Goal: Task Accomplishment & Management: Manage account settings

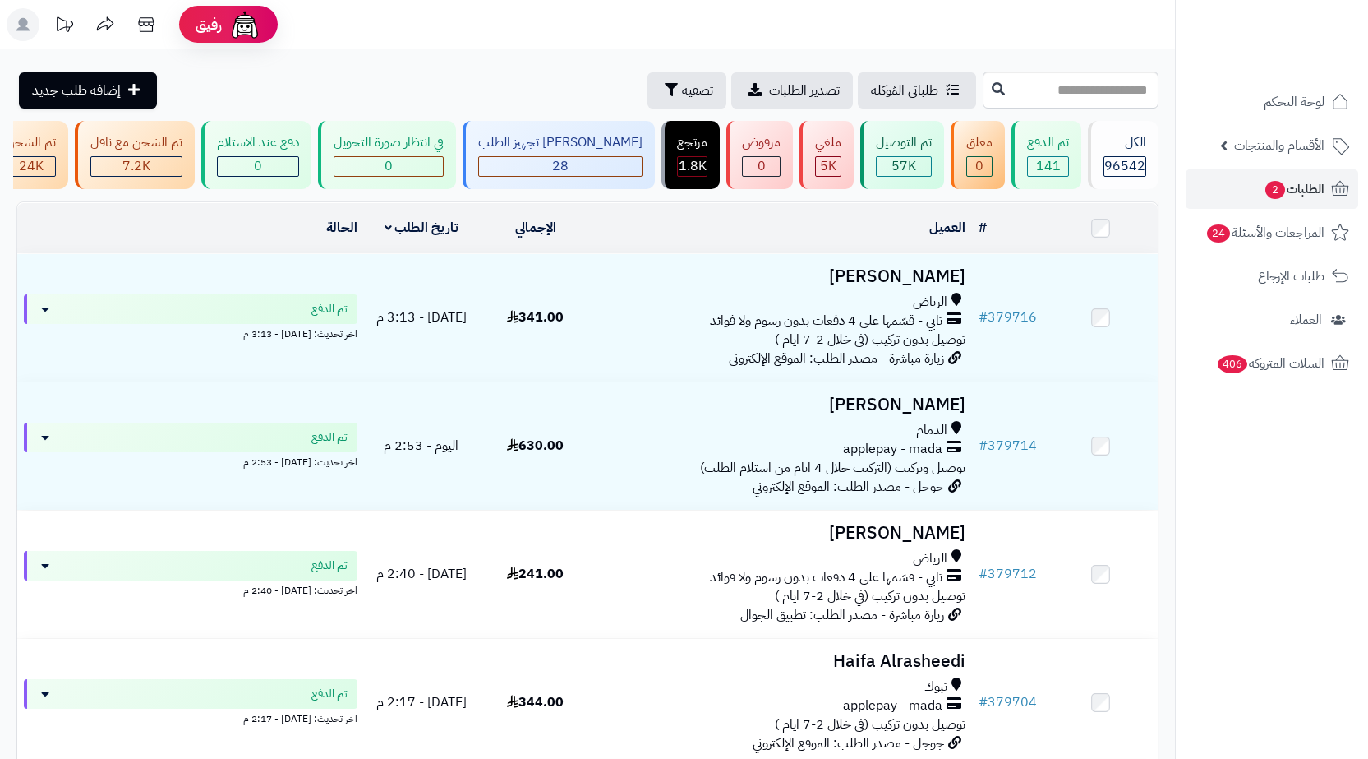
click at [1081, 80] on input "text" at bounding box center [1071, 90] width 176 height 37
paste input "******"
type input "******"
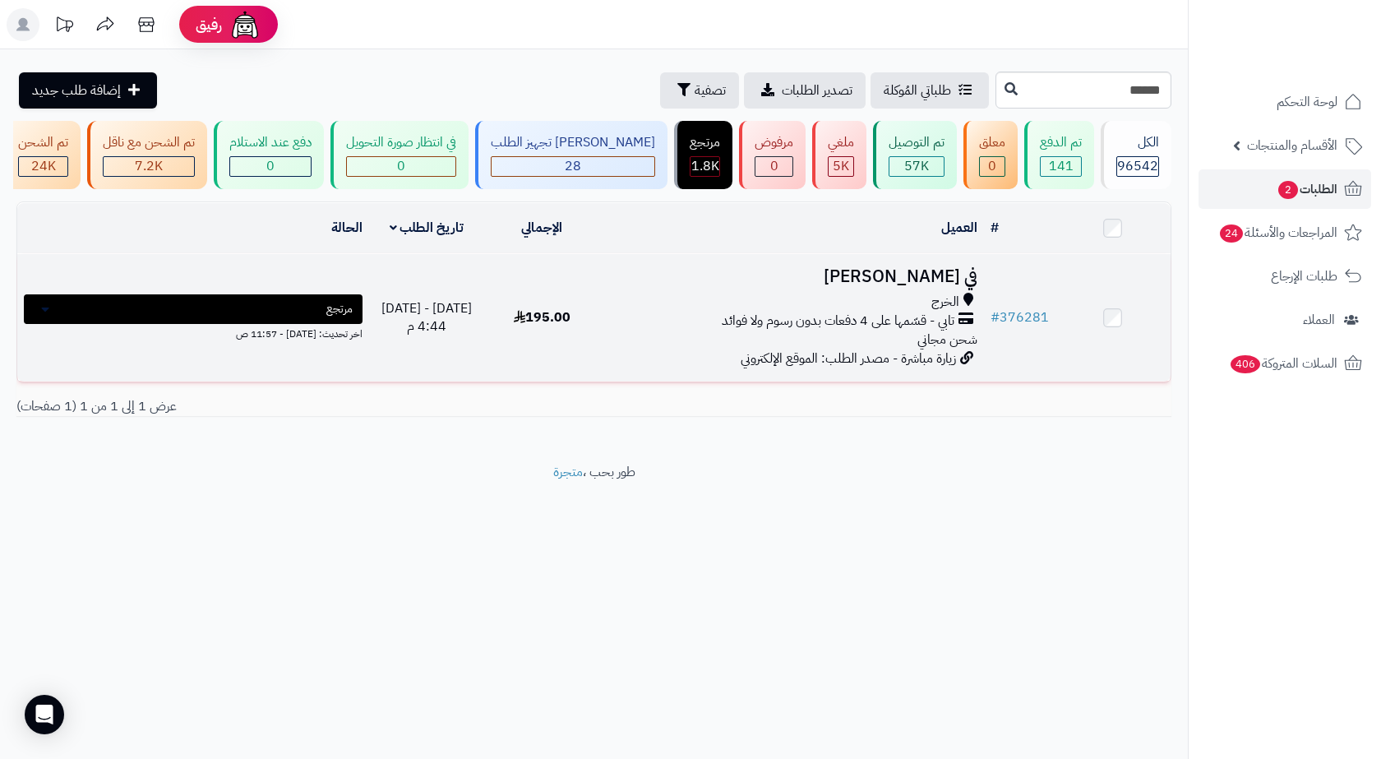
click at [749, 349] on div "الخرج تابي - قسّمها على 4 دفعات بدون رسوم ولا فوائد شحن مجاني" at bounding box center [792, 321] width 371 height 57
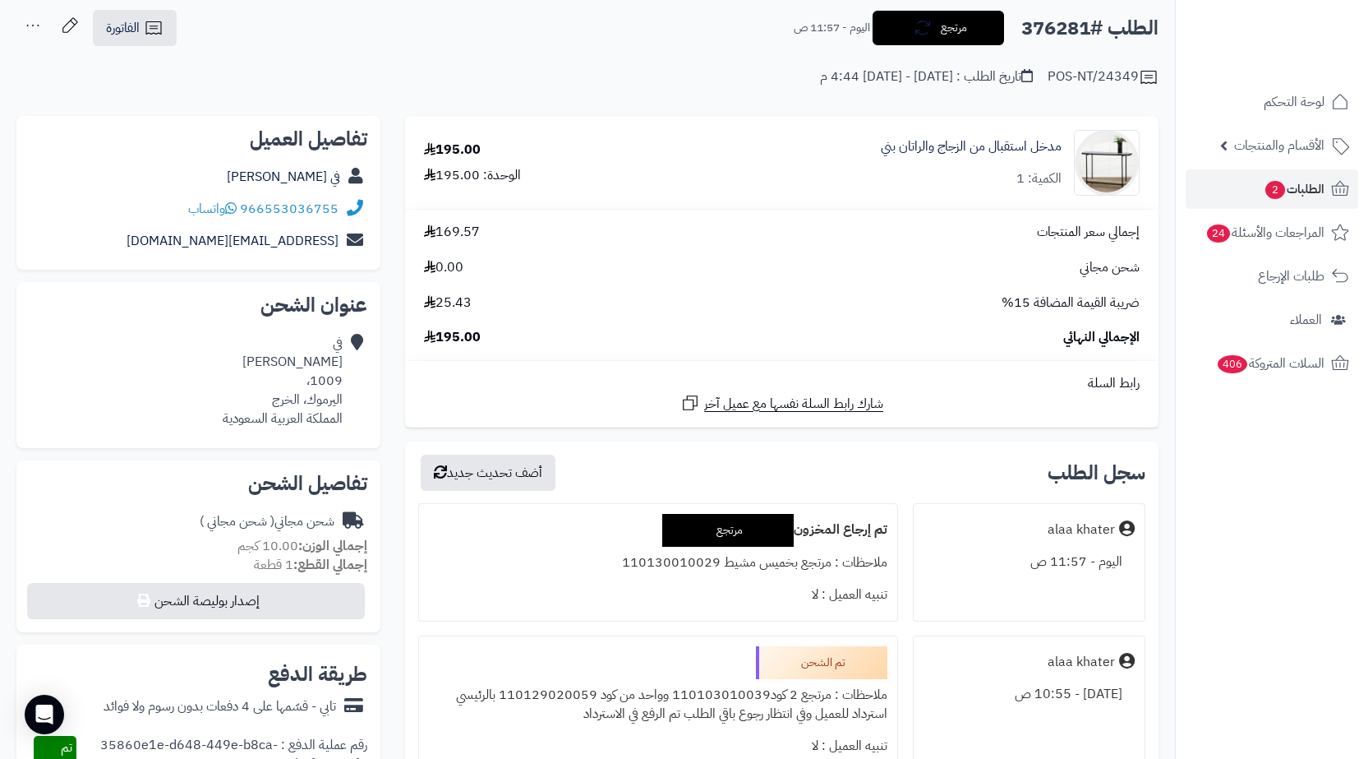
scroll to position [247, 0]
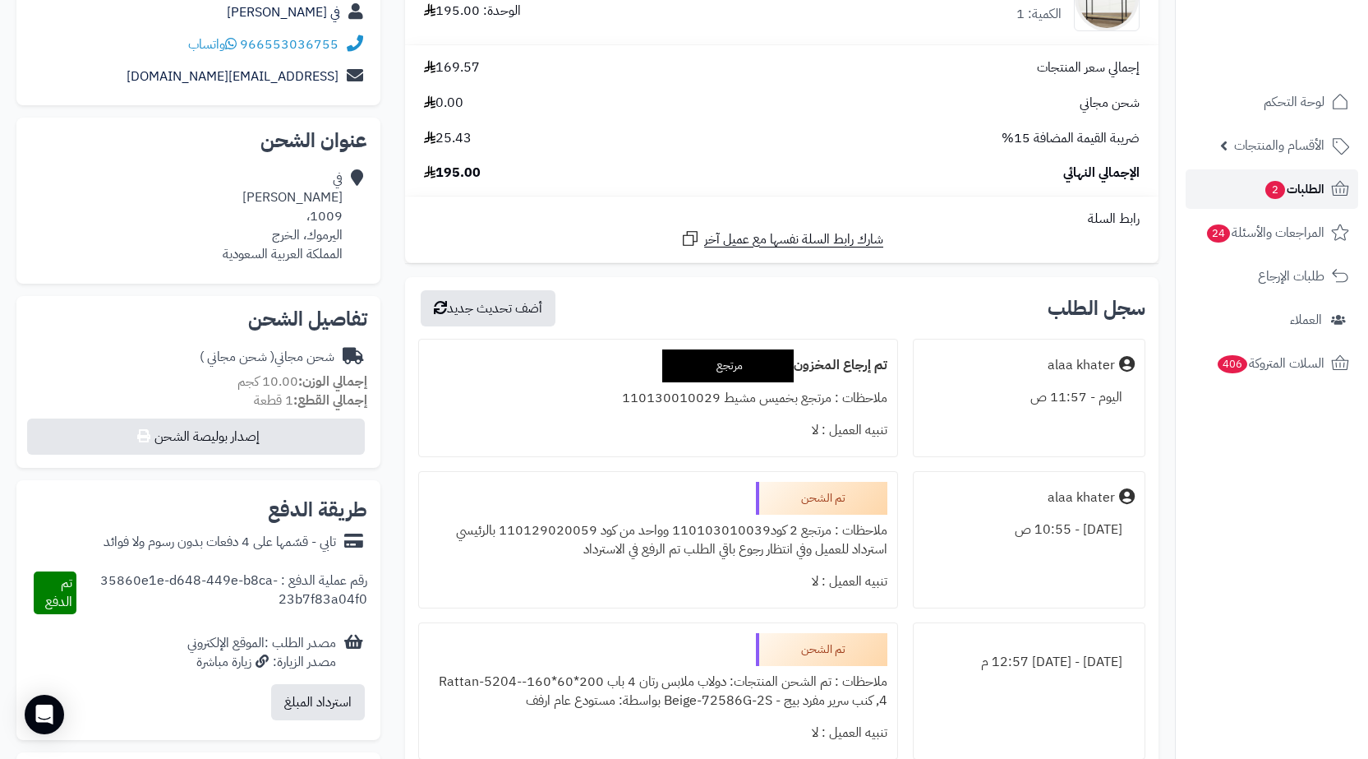
click at [1269, 179] on span "الطلبات 2" at bounding box center [1294, 189] width 61 height 23
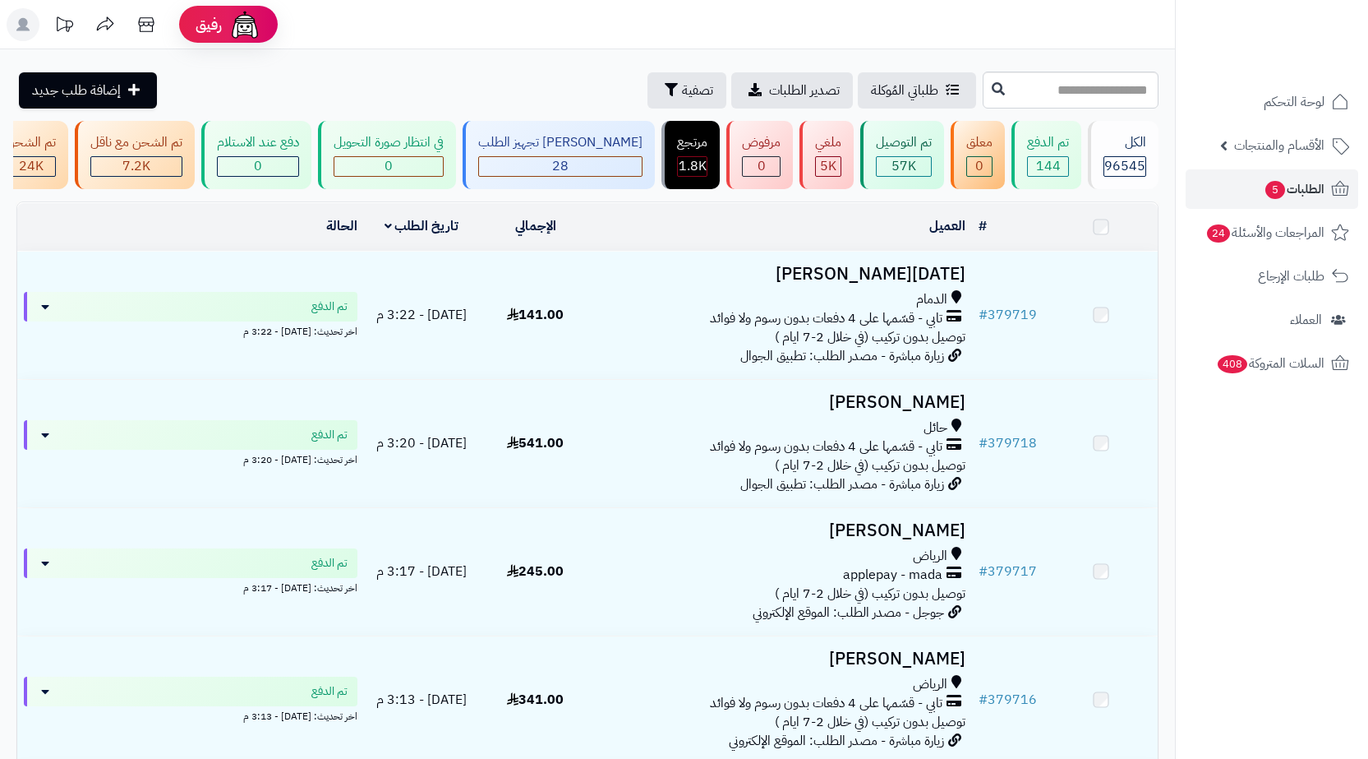
click at [1133, 88] on input "text" at bounding box center [1071, 90] width 176 height 37
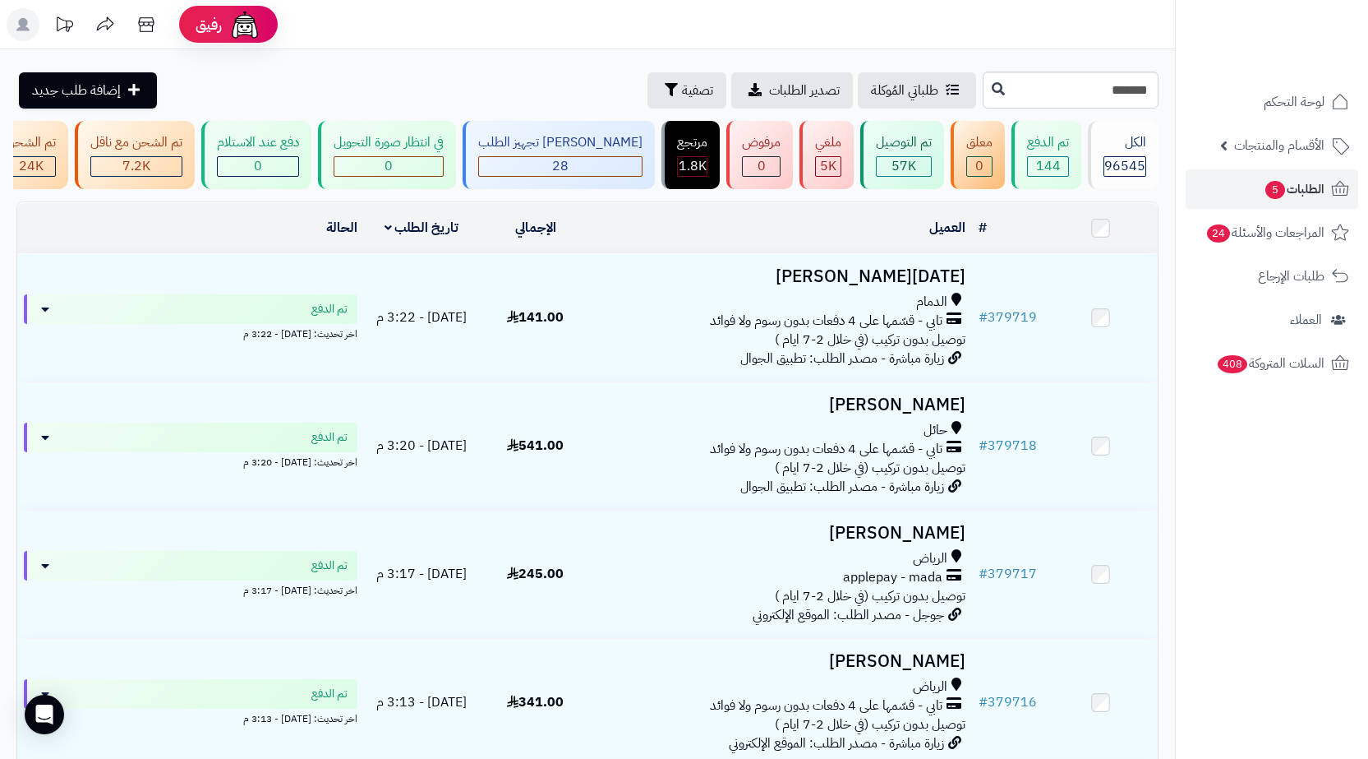
type input "*******"
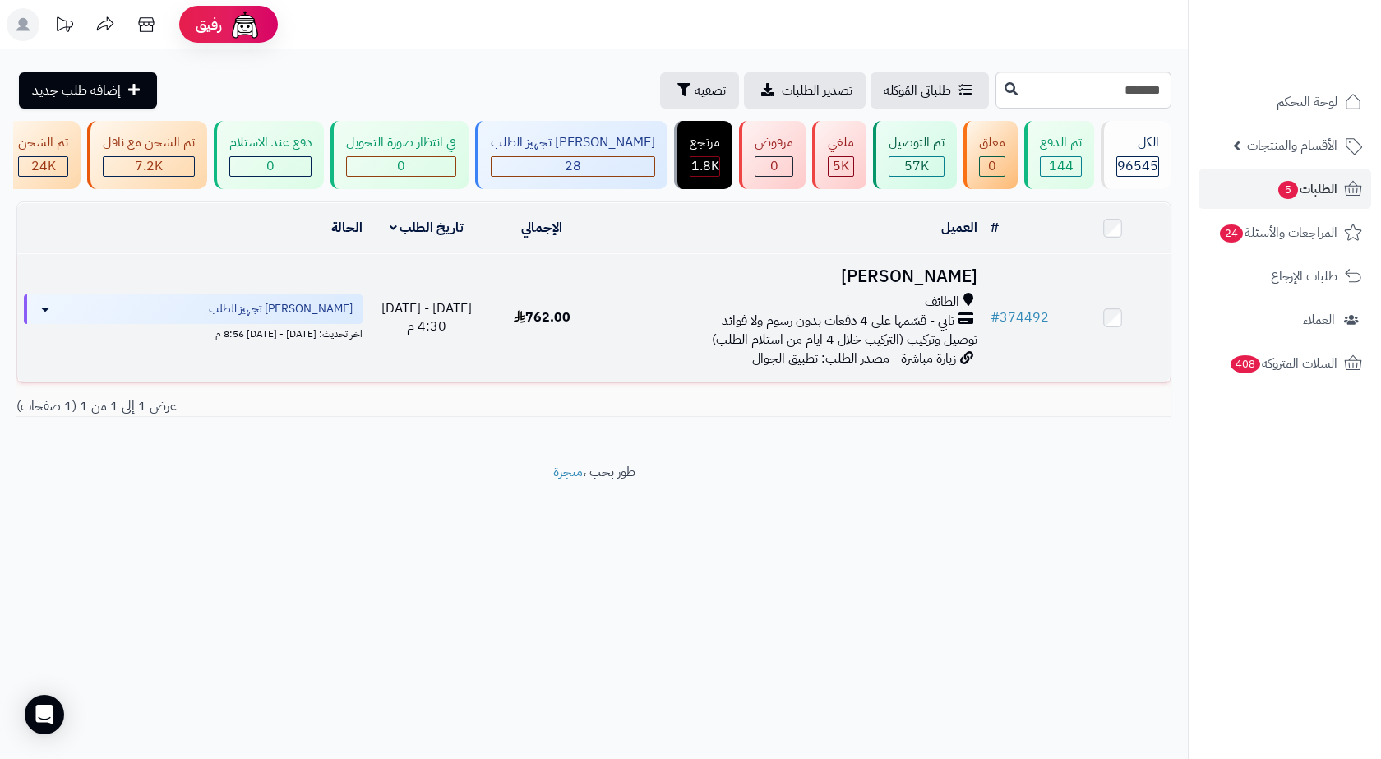
click at [994, 282] on td "# 374492" at bounding box center [1020, 317] width 72 height 127
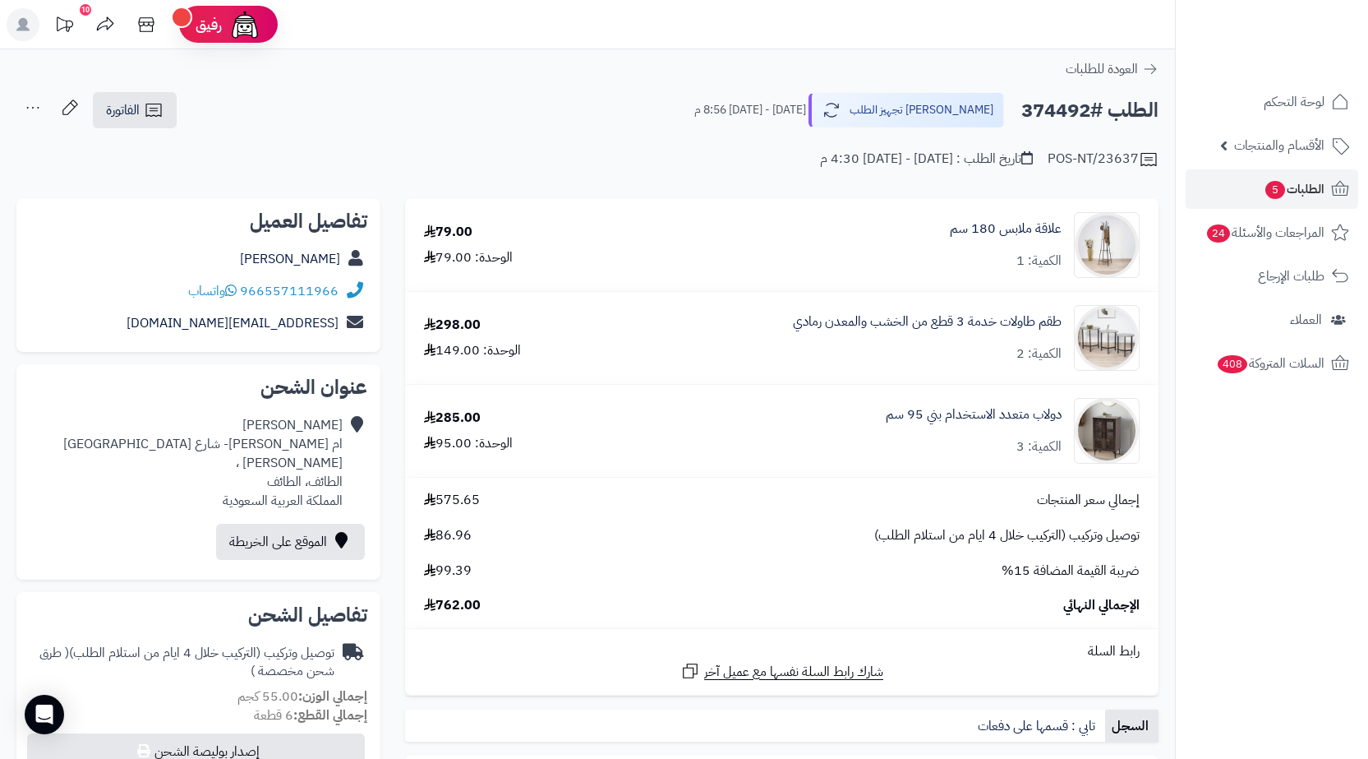
click at [1064, 113] on h2 "الطلب #374492" at bounding box center [1090, 111] width 137 height 34
copy h2 "374492"
click at [298, 445] on div "ايمن البكر ام العراد- شارع سعد بن أبي وقاص ، الطائف، الطائف المملكة العربية الس…" at bounding box center [186, 463] width 313 height 94
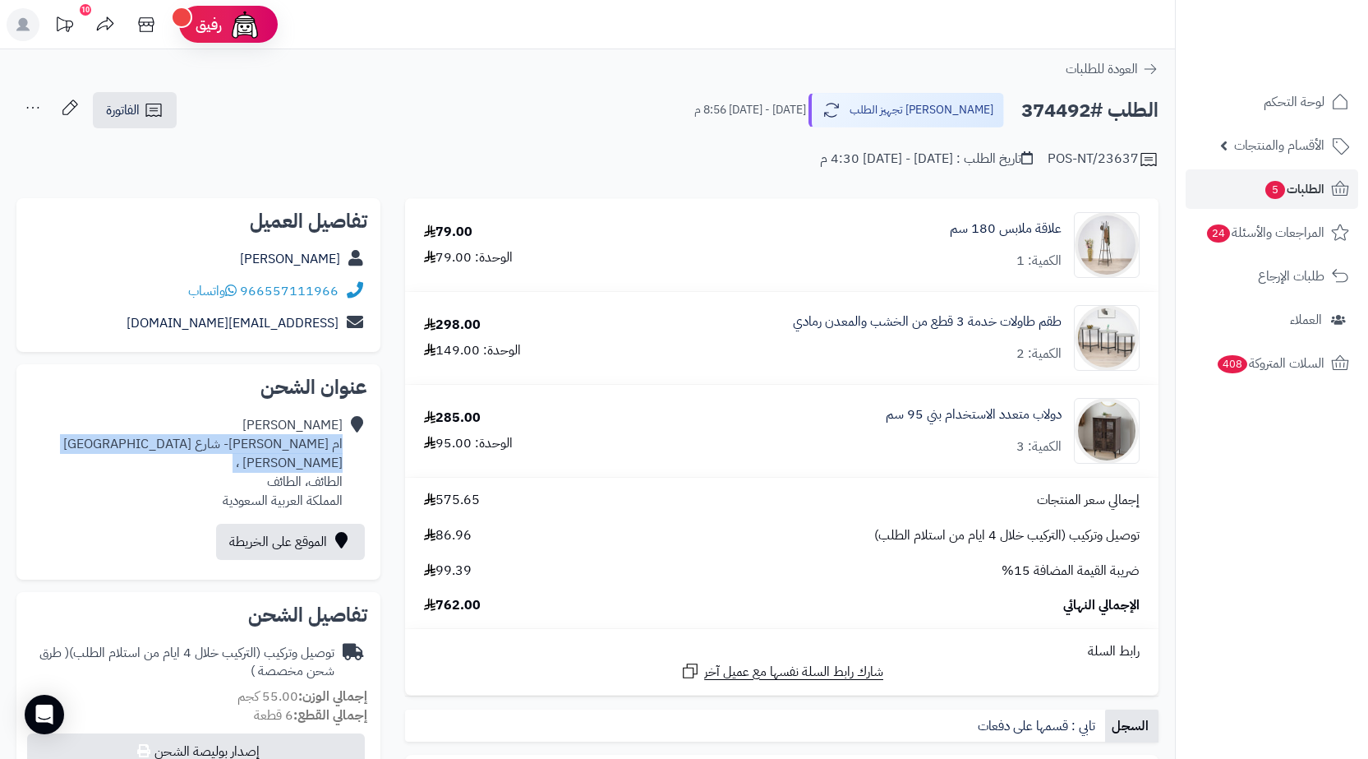
click at [298, 445] on div "ايمن البكر ام العراد- شارع سعد بن أبي وقاص ، الطائف، الطائف المملكة العربية الس…" at bounding box center [186, 463] width 313 height 94
click at [307, 459] on div "ايمن البكر ام العراد- شارع سعد بن أبي وقاص ، الطائف، الطائف المملكة العربية الس…" at bounding box center [186, 463] width 313 height 94
click at [1058, 108] on h2 "الطلب #374492" at bounding box center [1090, 111] width 137 height 34
copy h2 "374492"
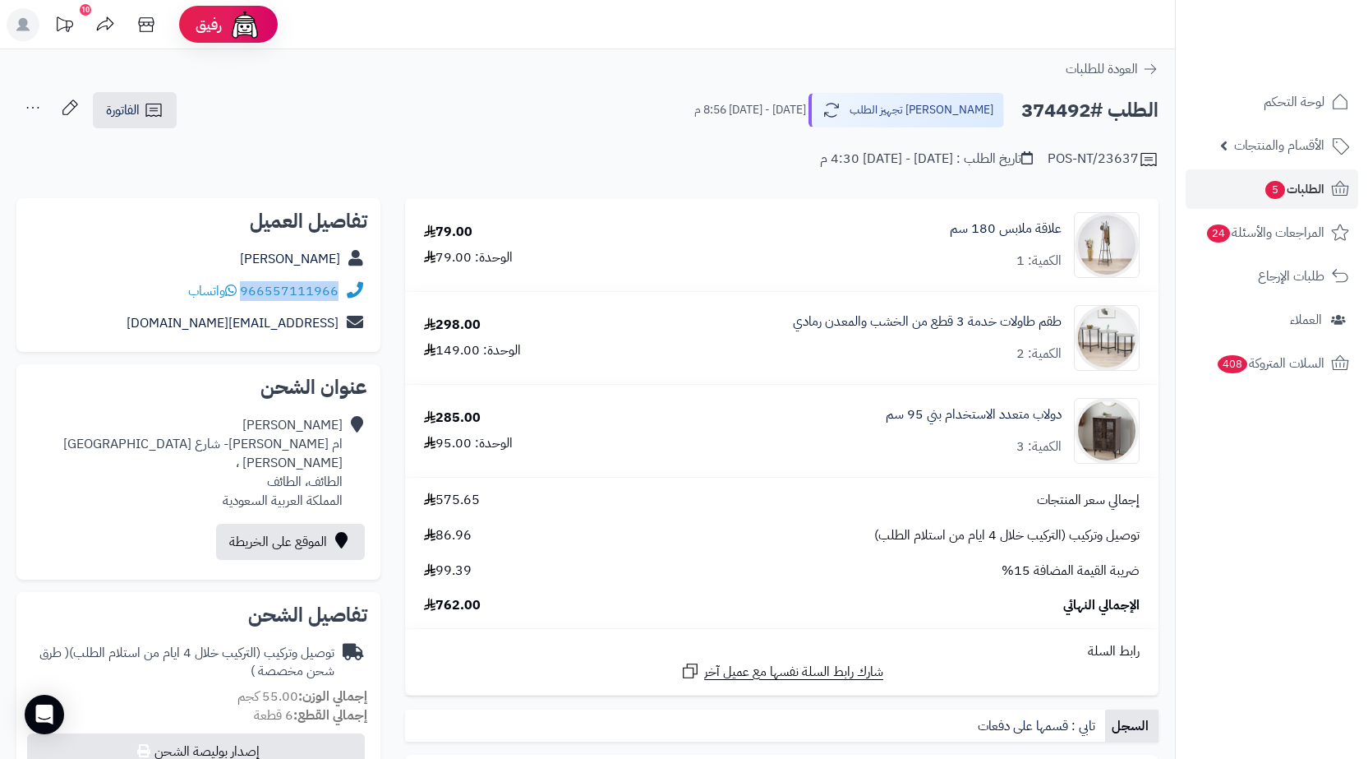
drag, startPoint x: 345, startPoint y: 284, endPoint x: 245, endPoint y: 279, distance: 100.4
click at [245, 279] on div "966557111966 واتساب" at bounding box center [199, 291] width 338 height 32
copy div "966557111966"
click at [1059, 117] on h2 "الطلب #374492" at bounding box center [1090, 111] width 137 height 34
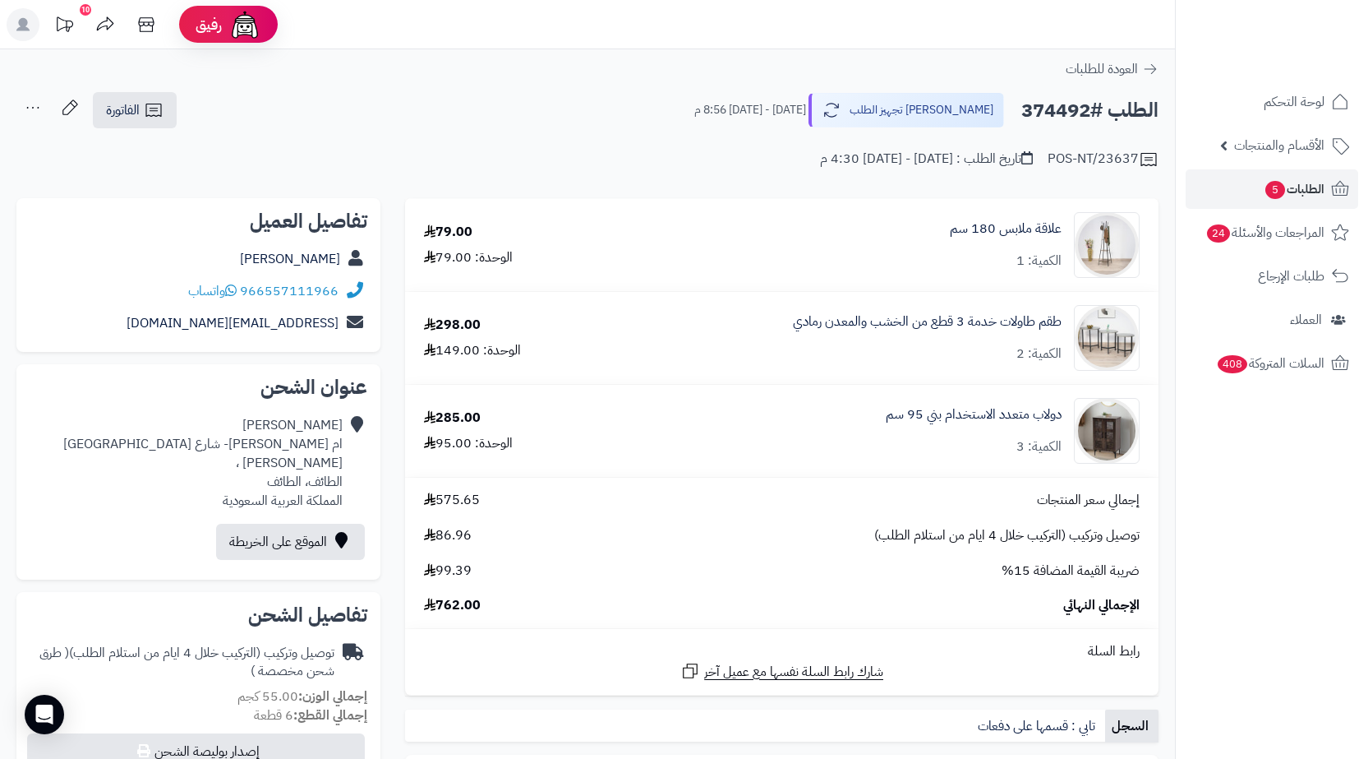
copy h2 "374492"
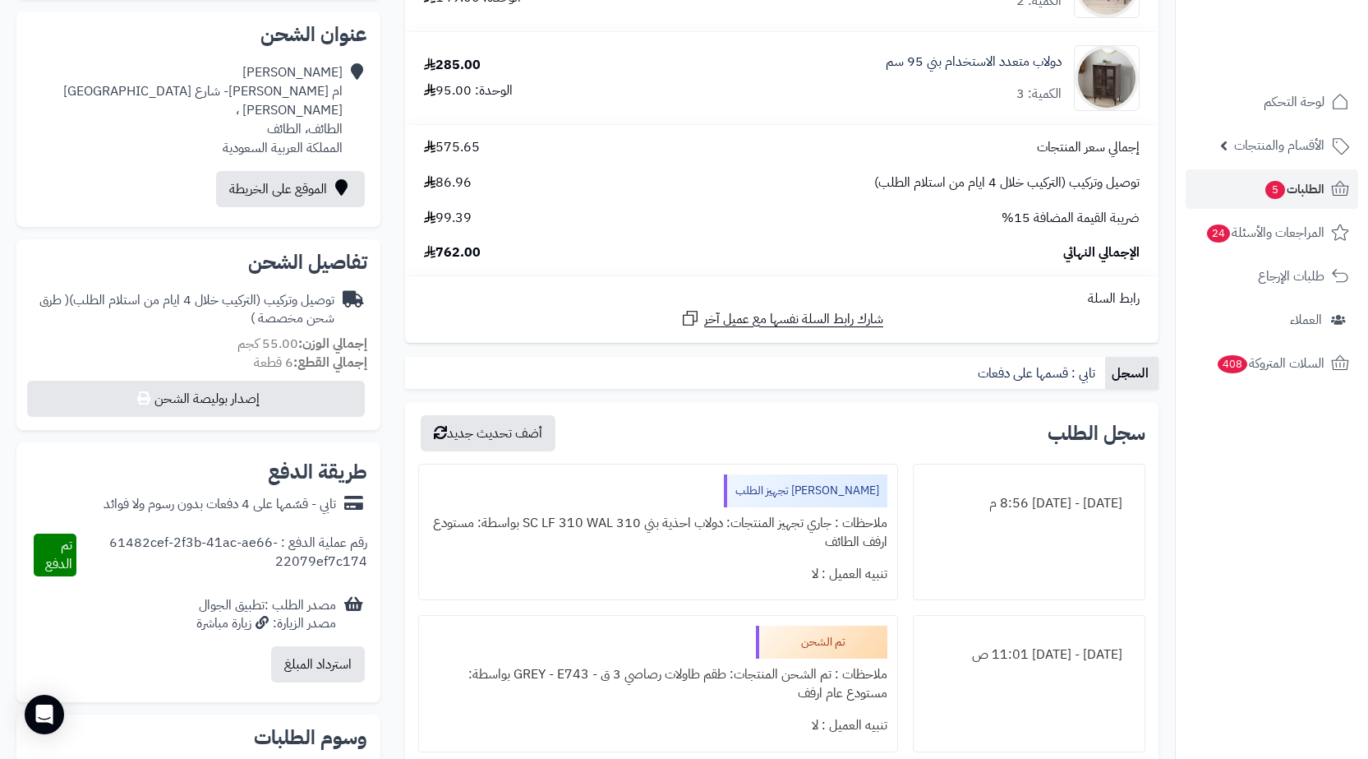
scroll to position [82, 0]
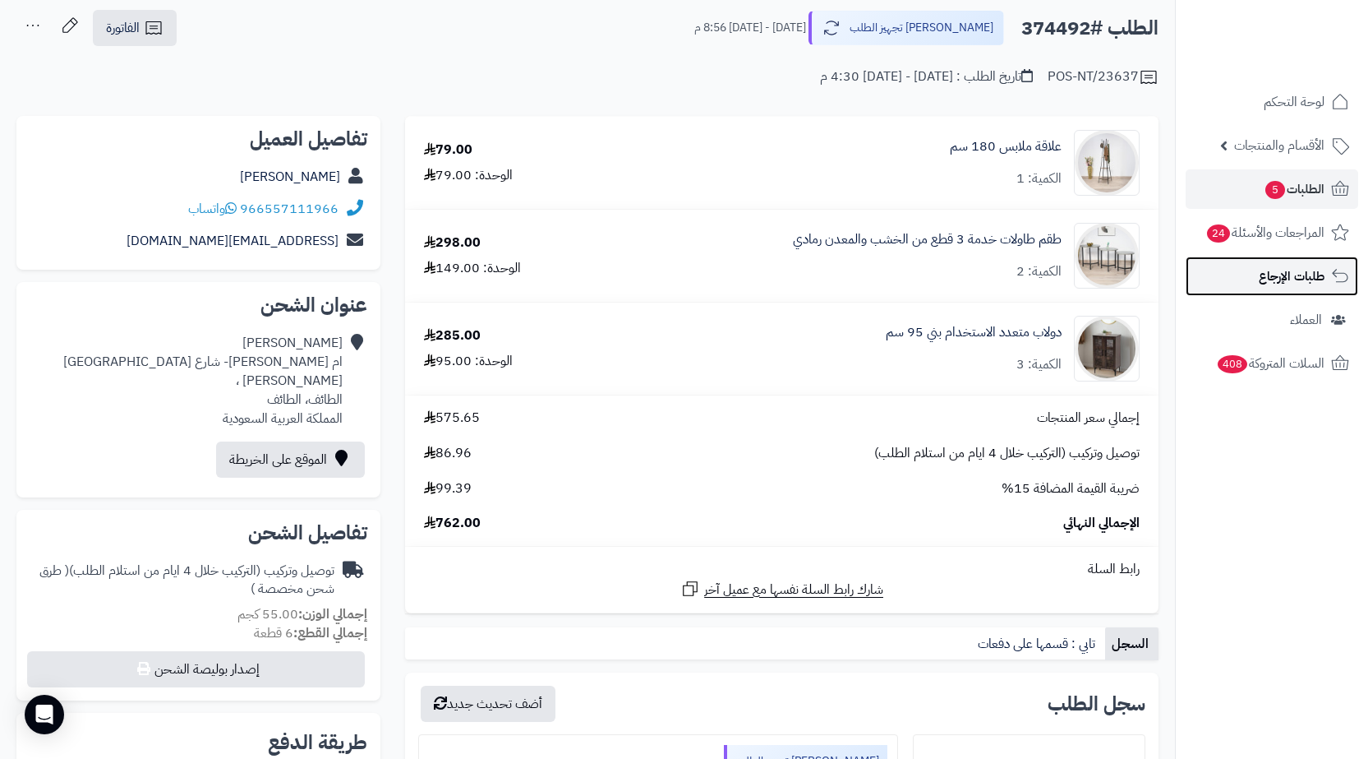
click at [1271, 271] on span "طلبات الإرجاع" at bounding box center [1292, 276] width 66 height 23
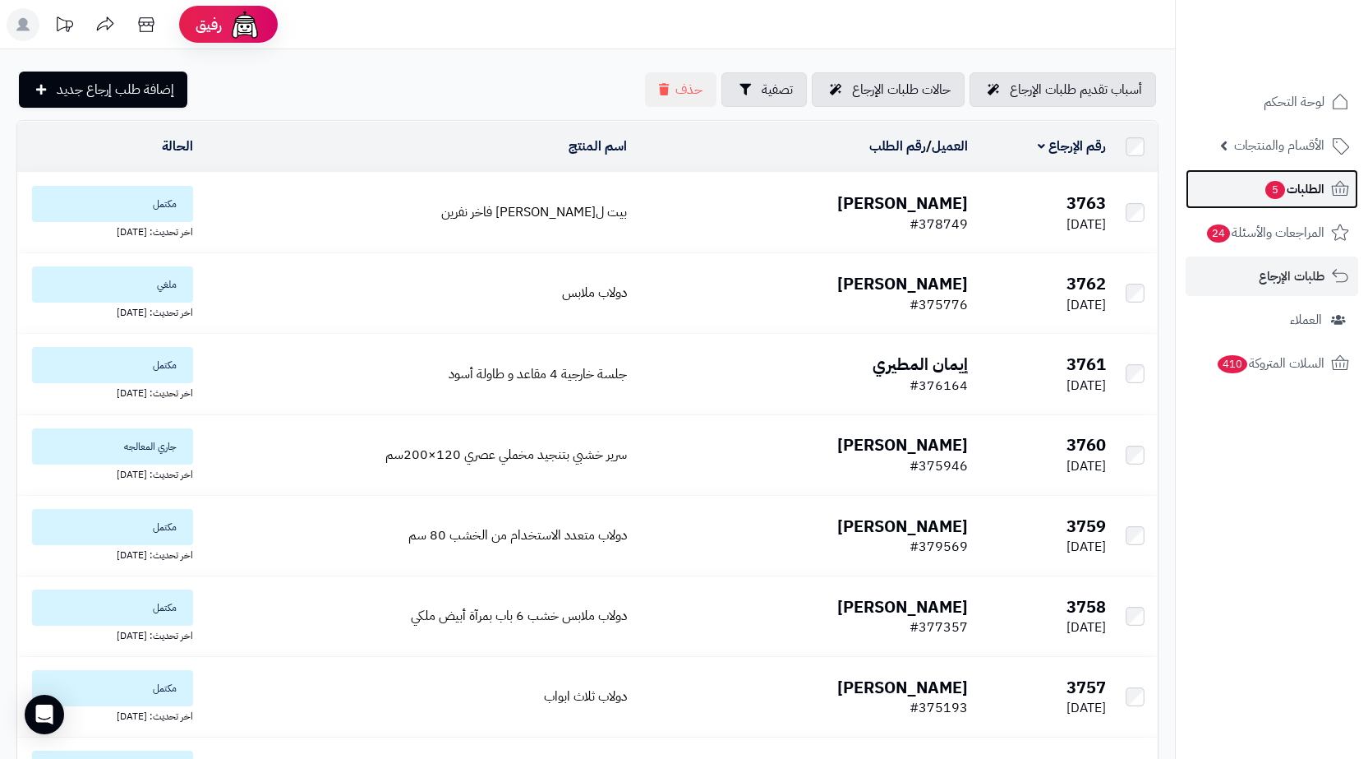
click at [1259, 192] on link "الطلبات 5" at bounding box center [1272, 188] width 173 height 39
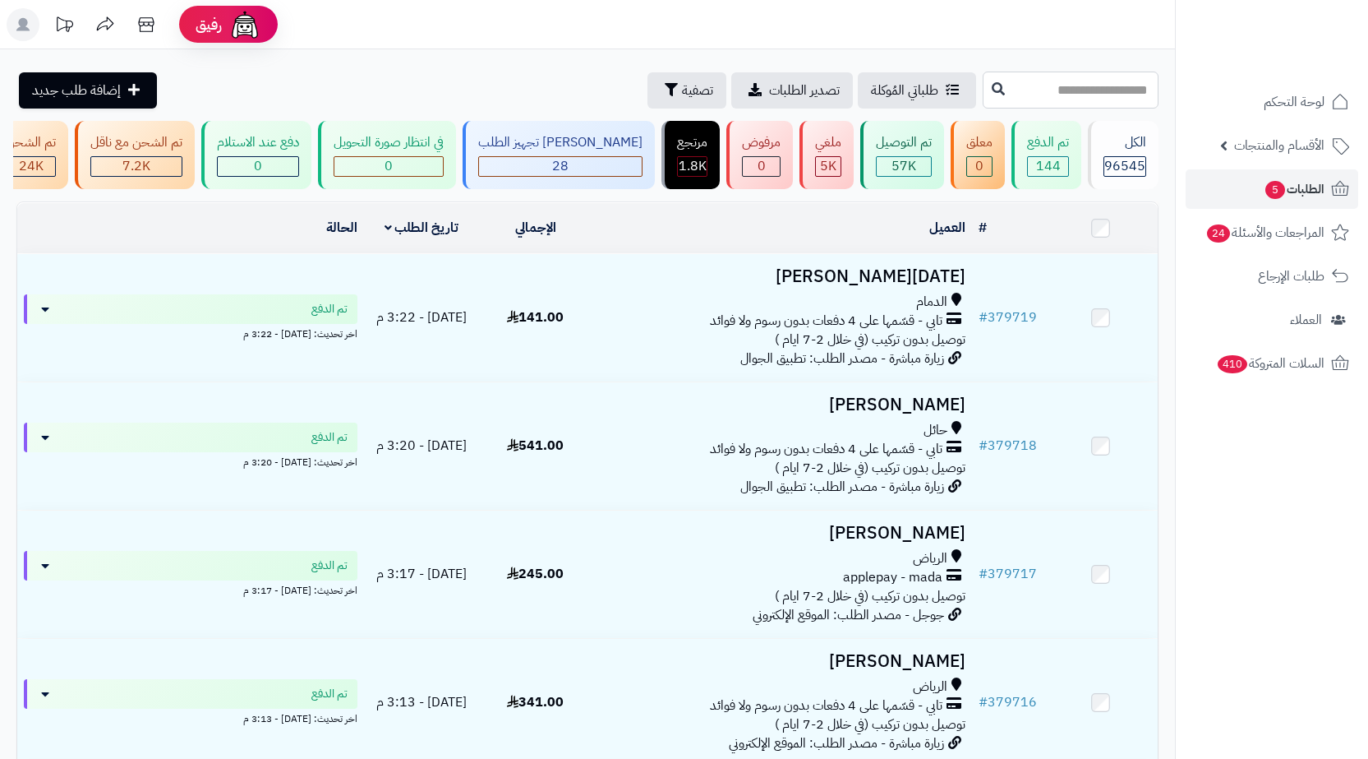
click at [1128, 83] on input "text" at bounding box center [1071, 90] width 176 height 37
paste input "******"
type input "******"
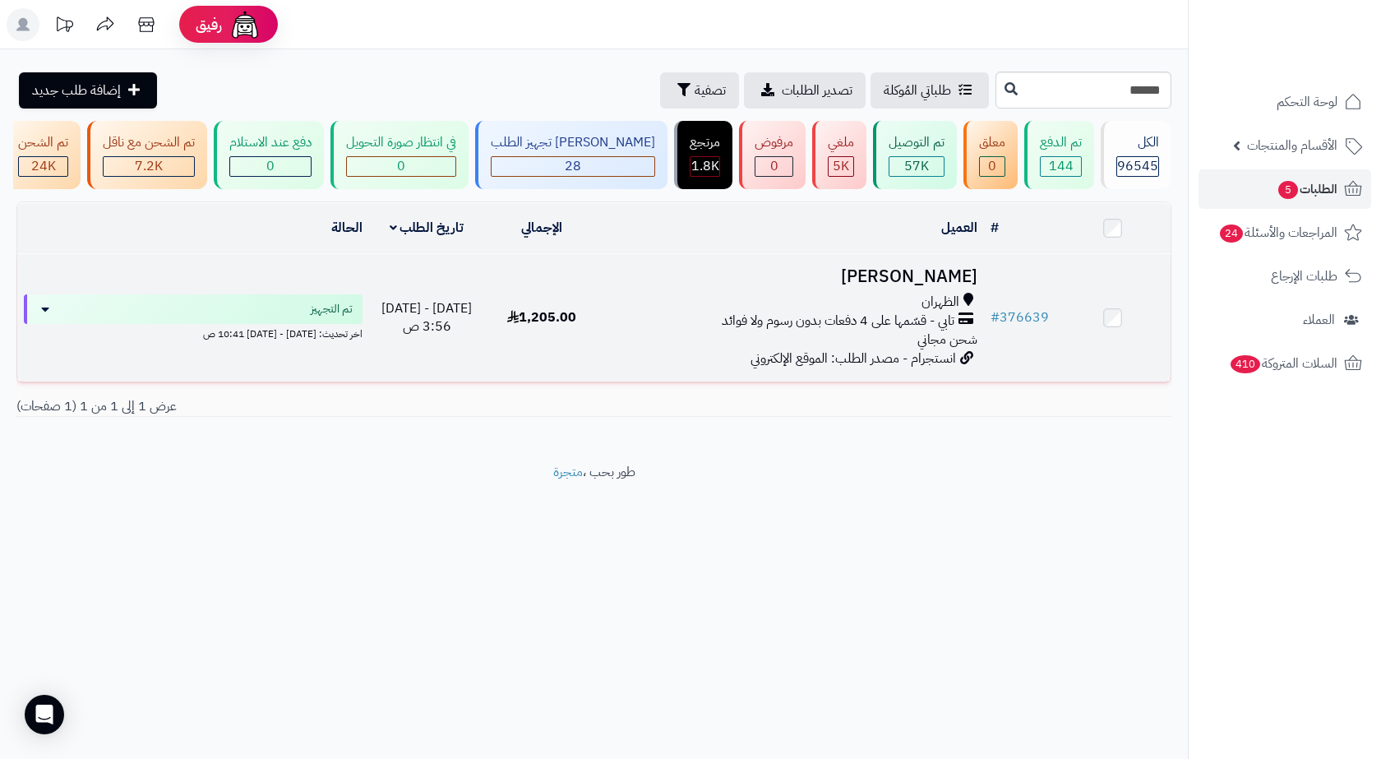
click at [870, 308] on div "الظهران" at bounding box center [792, 302] width 371 height 19
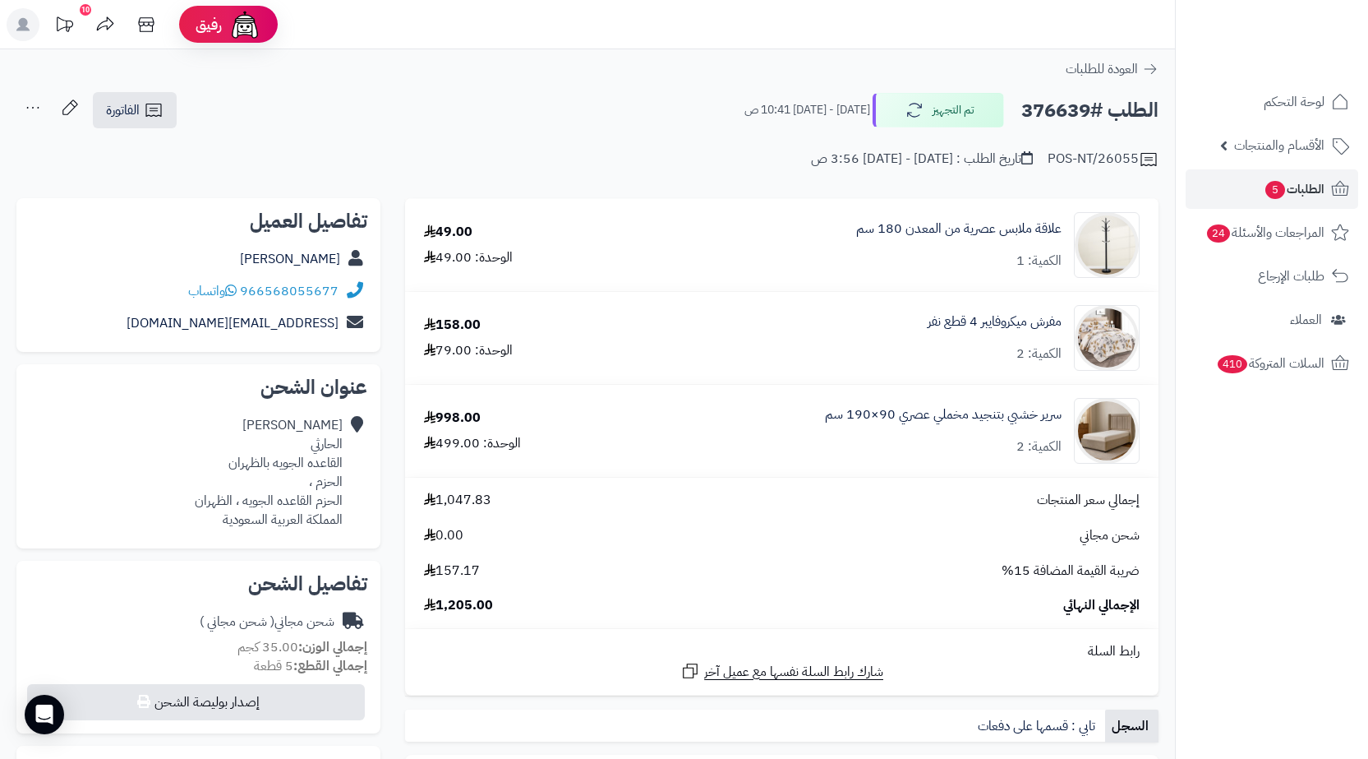
click at [219, 502] on div "قاسم الحارثي القاعده الجويه بالظهران الحزم ، الحزم القاعده الجويه ، الظهران الم…" at bounding box center [269, 472] width 148 height 113
copy div "الظهران"
click at [163, 104] on icon at bounding box center [154, 110] width 20 height 20
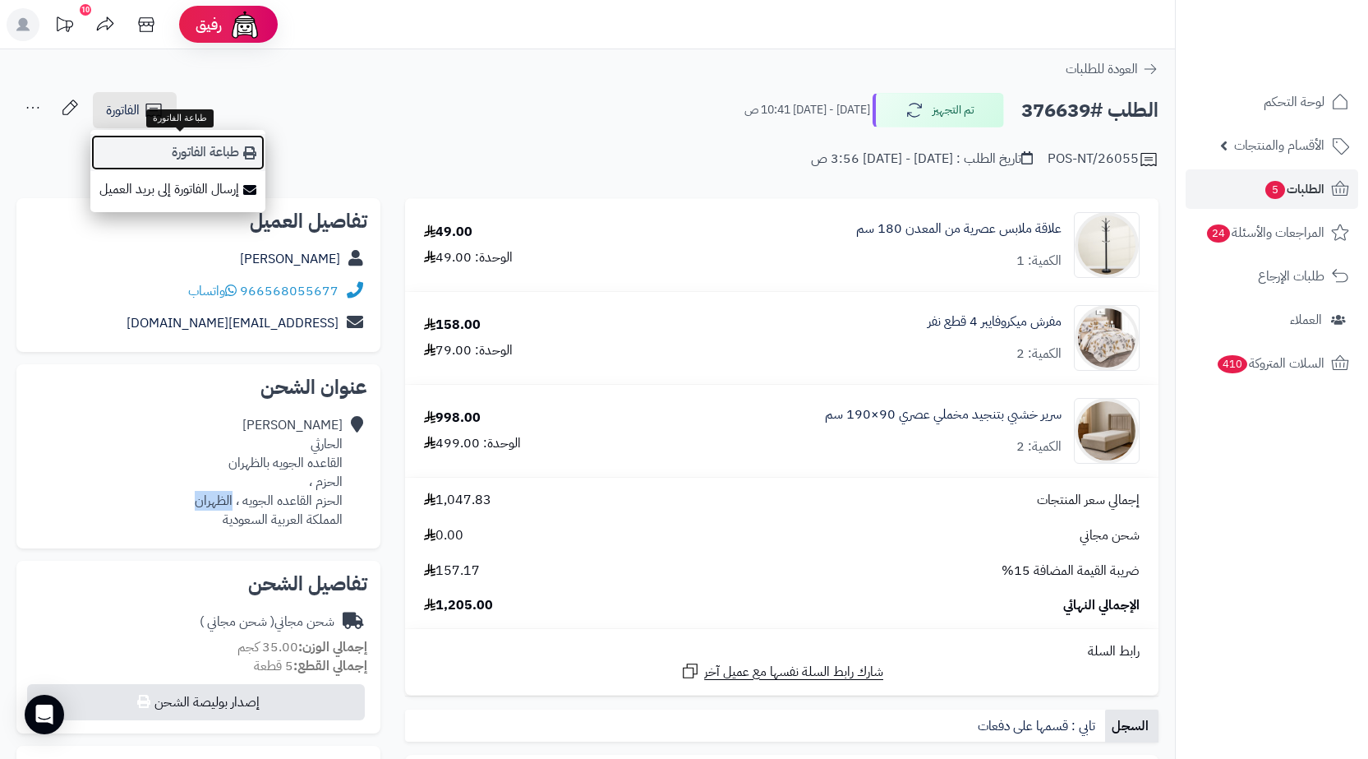
click at [236, 162] on link "طباعة الفاتورة" at bounding box center [177, 152] width 175 height 37
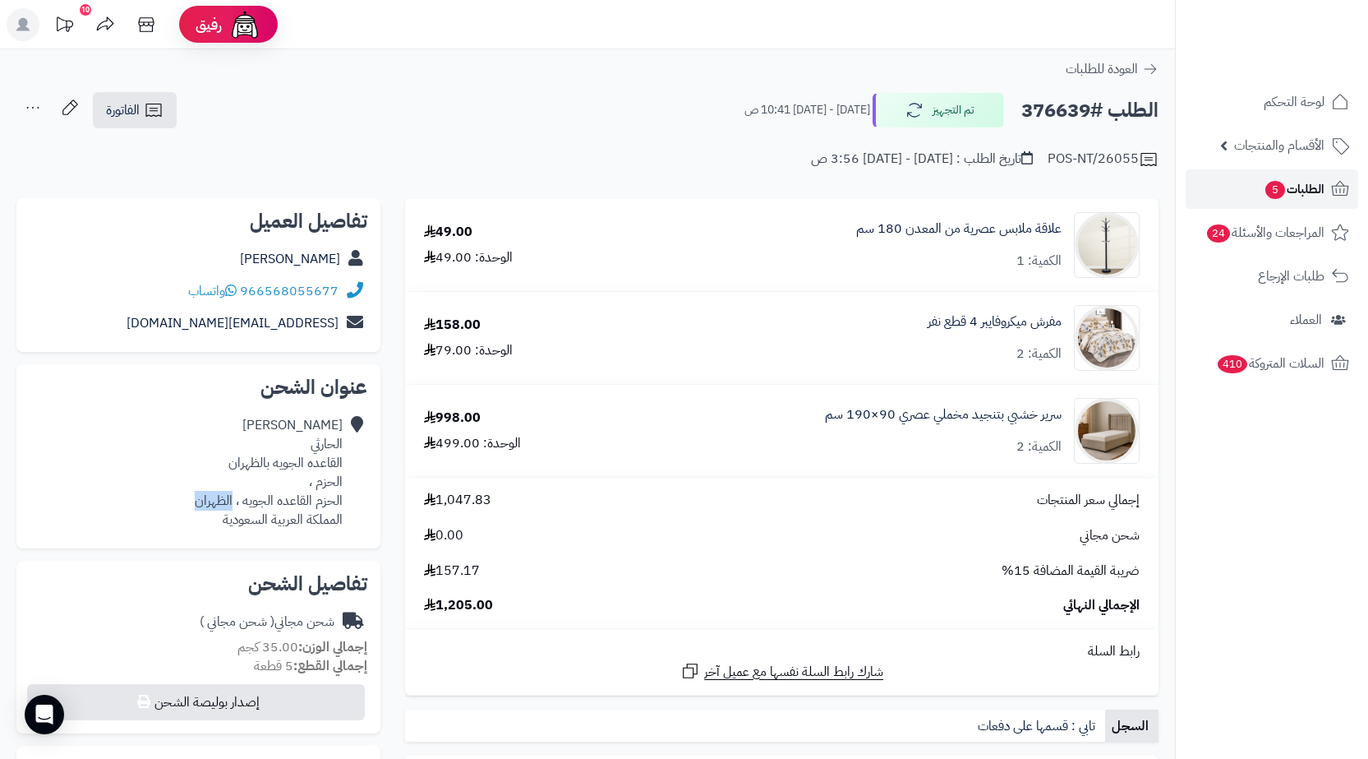
click at [1333, 193] on icon at bounding box center [1340, 188] width 17 height 15
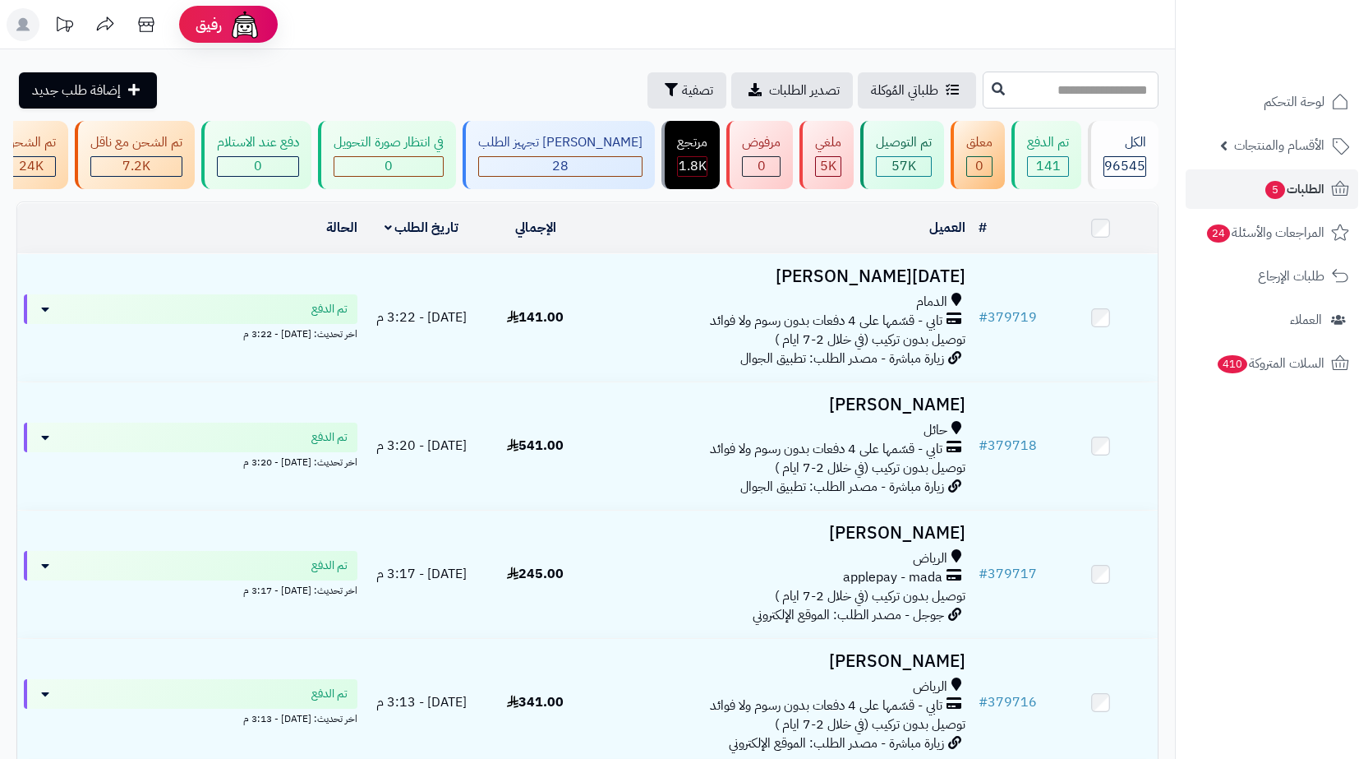
click at [1082, 85] on input "text" at bounding box center [1071, 90] width 176 height 37
paste input "******"
type input "******"
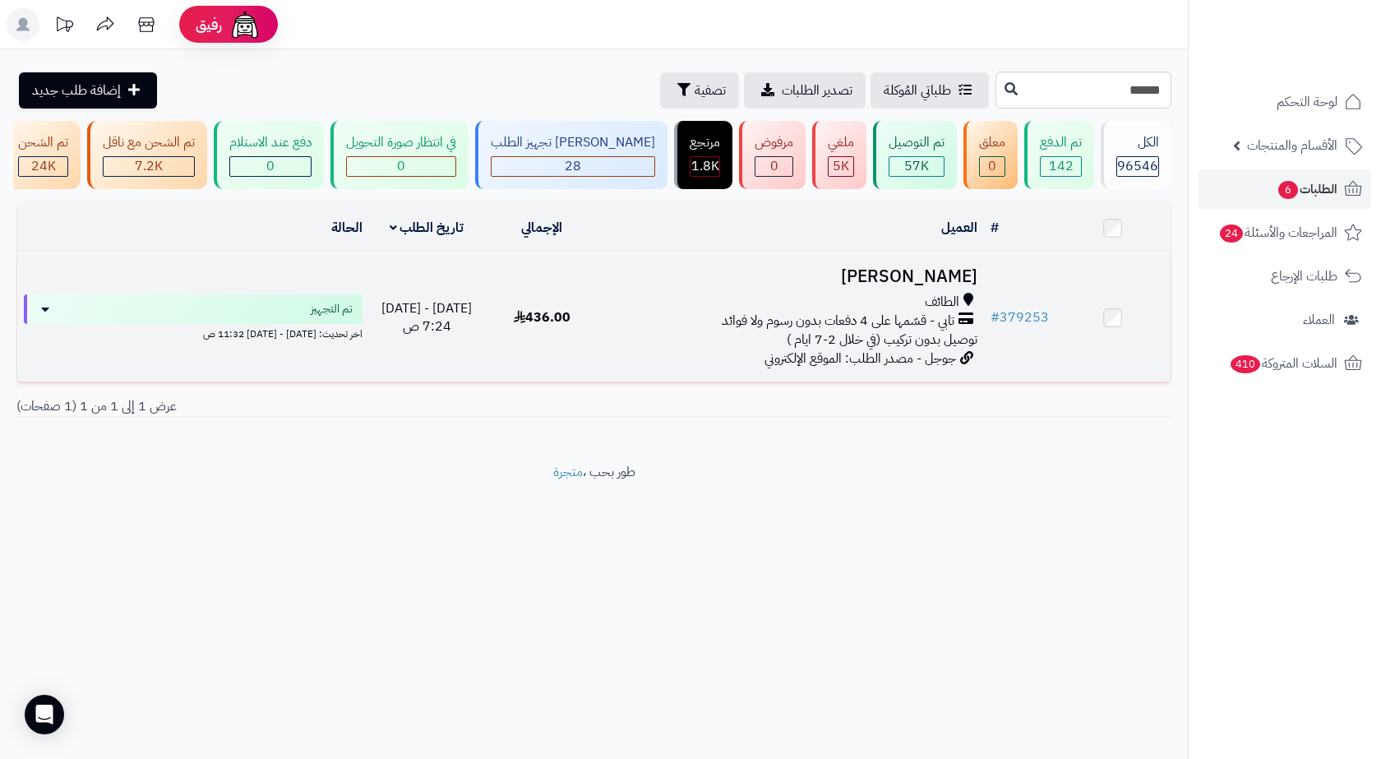
click at [860, 311] on div "الطائف" at bounding box center [792, 302] width 371 height 19
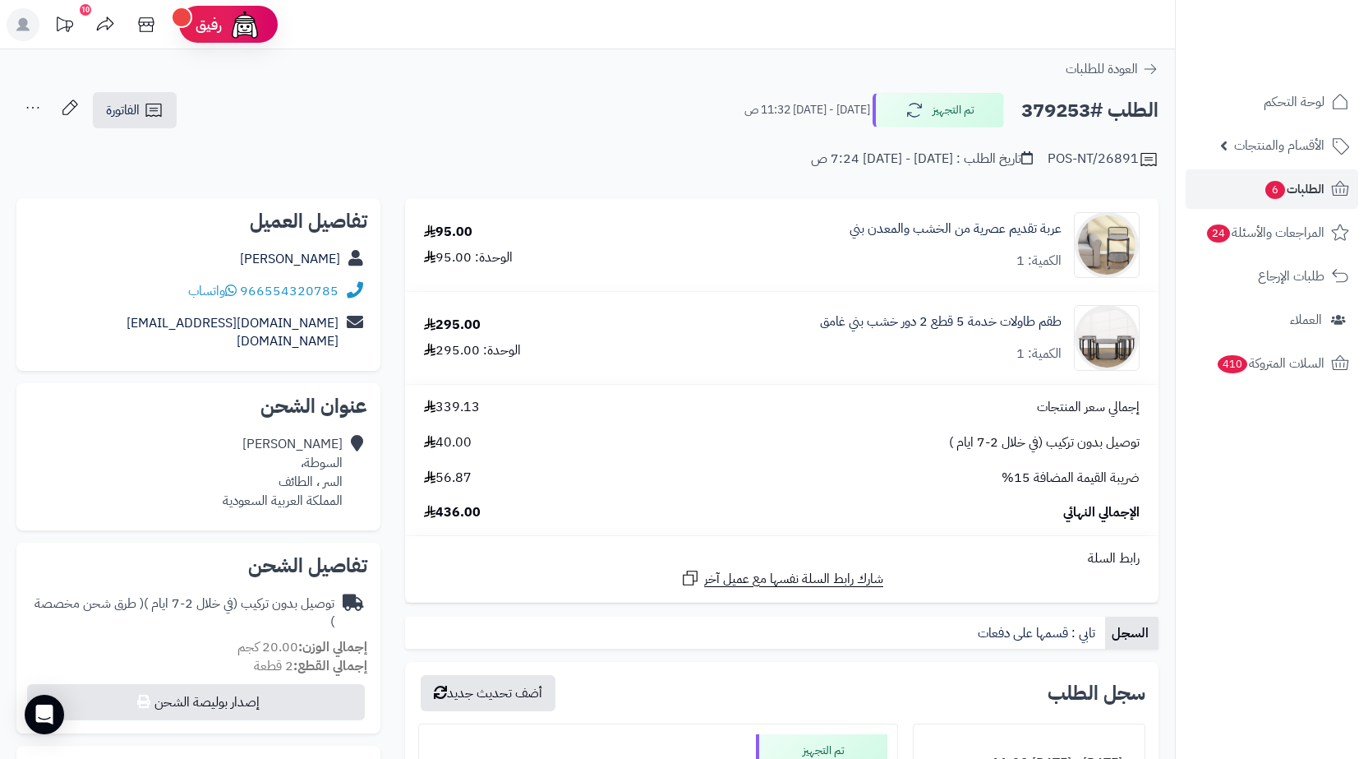
click at [1070, 113] on h2 "الطلب #379253" at bounding box center [1090, 111] width 137 height 34
copy h2 "379253"
click at [1285, 185] on span "الطلبات 6" at bounding box center [1294, 189] width 61 height 23
click at [1297, 197] on span "الطلبات 6" at bounding box center [1294, 189] width 61 height 23
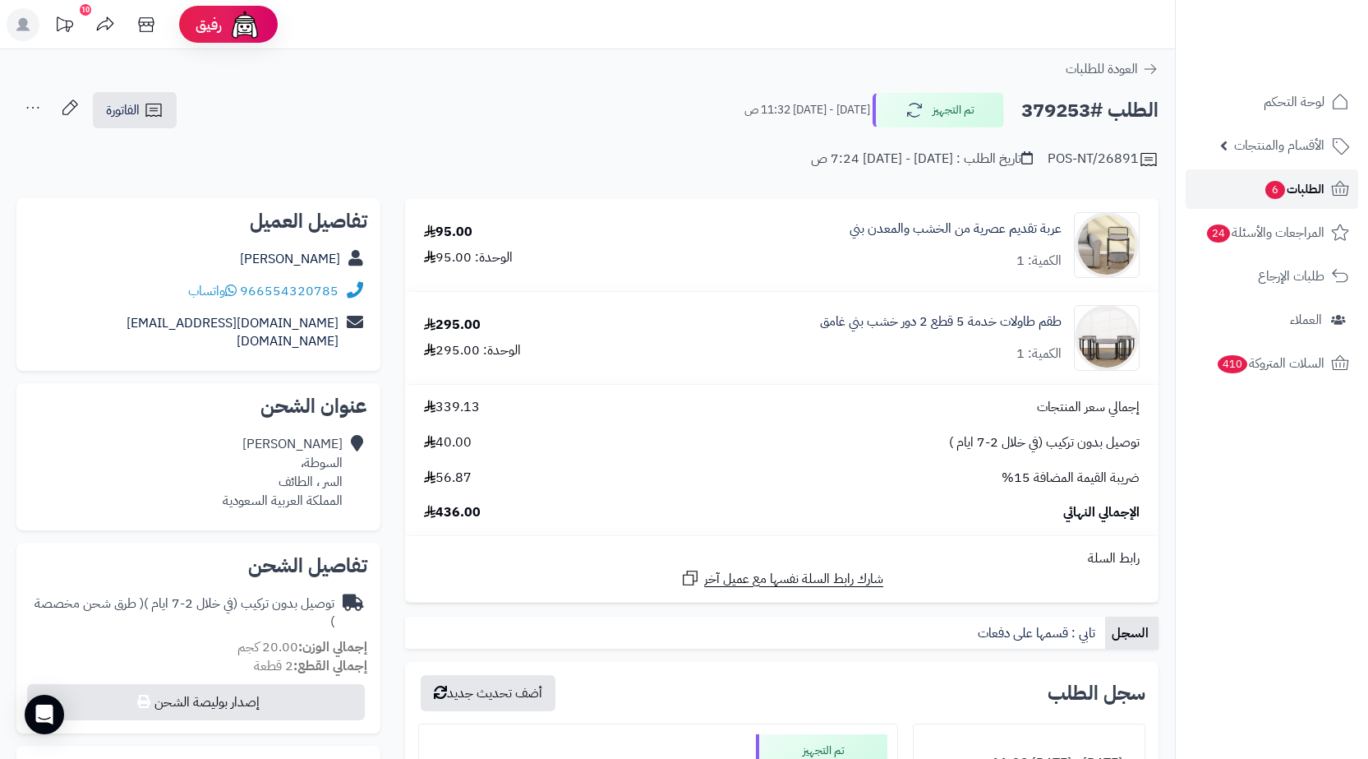
click at [1235, 203] on link "الطلبات 6" at bounding box center [1272, 188] width 173 height 39
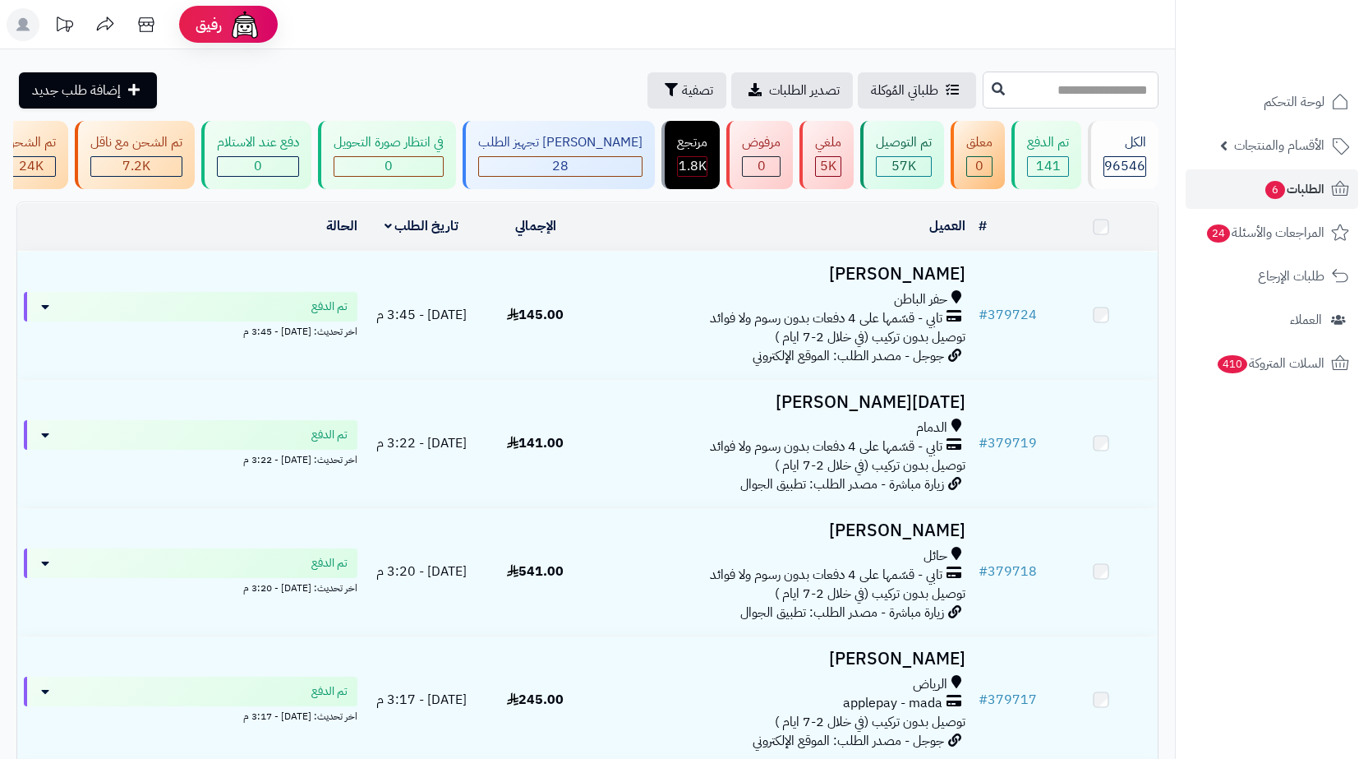
drag, startPoint x: 0, startPoint y: 0, endPoint x: 1119, endPoint y: 97, distance: 1122.8
click at [1119, 97] on input "text" at bounding box center [1071, 90] width 176 height 37
paste input "******"
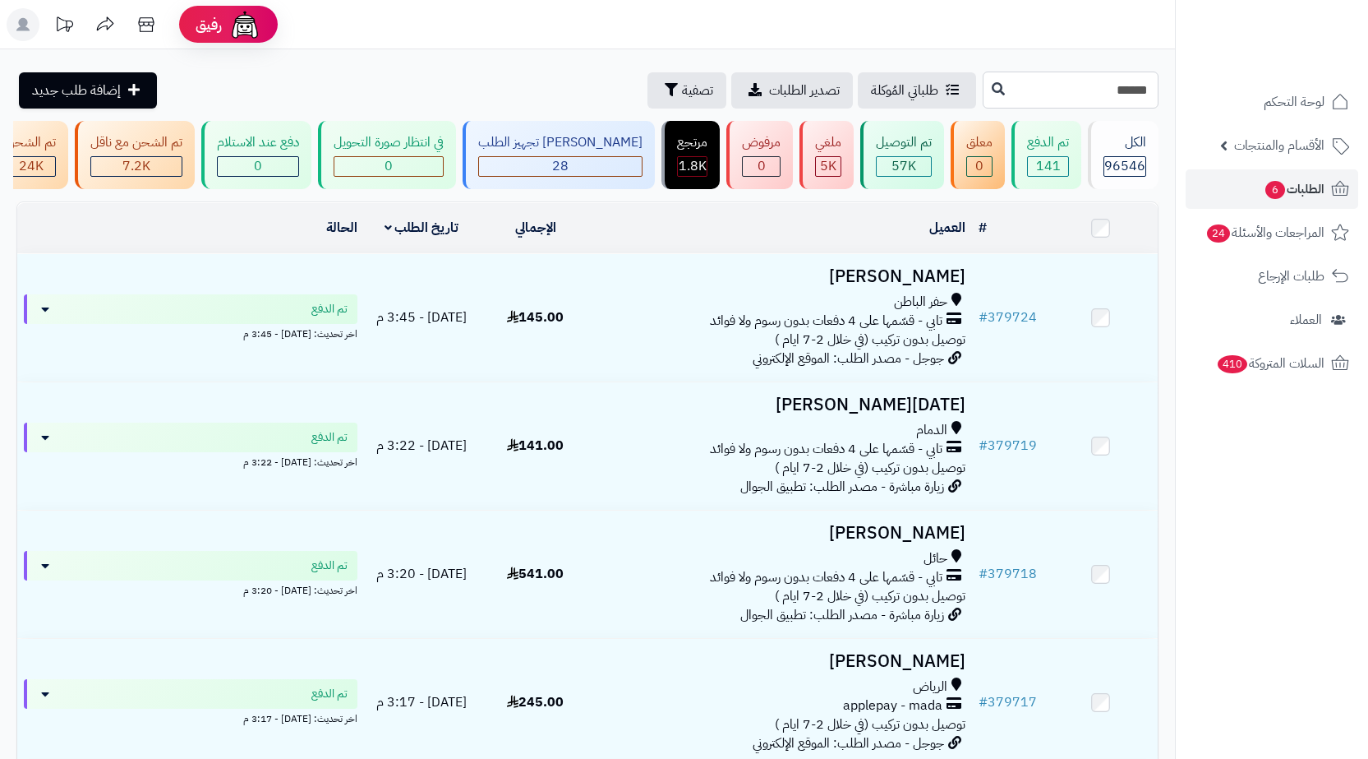
type input "******"
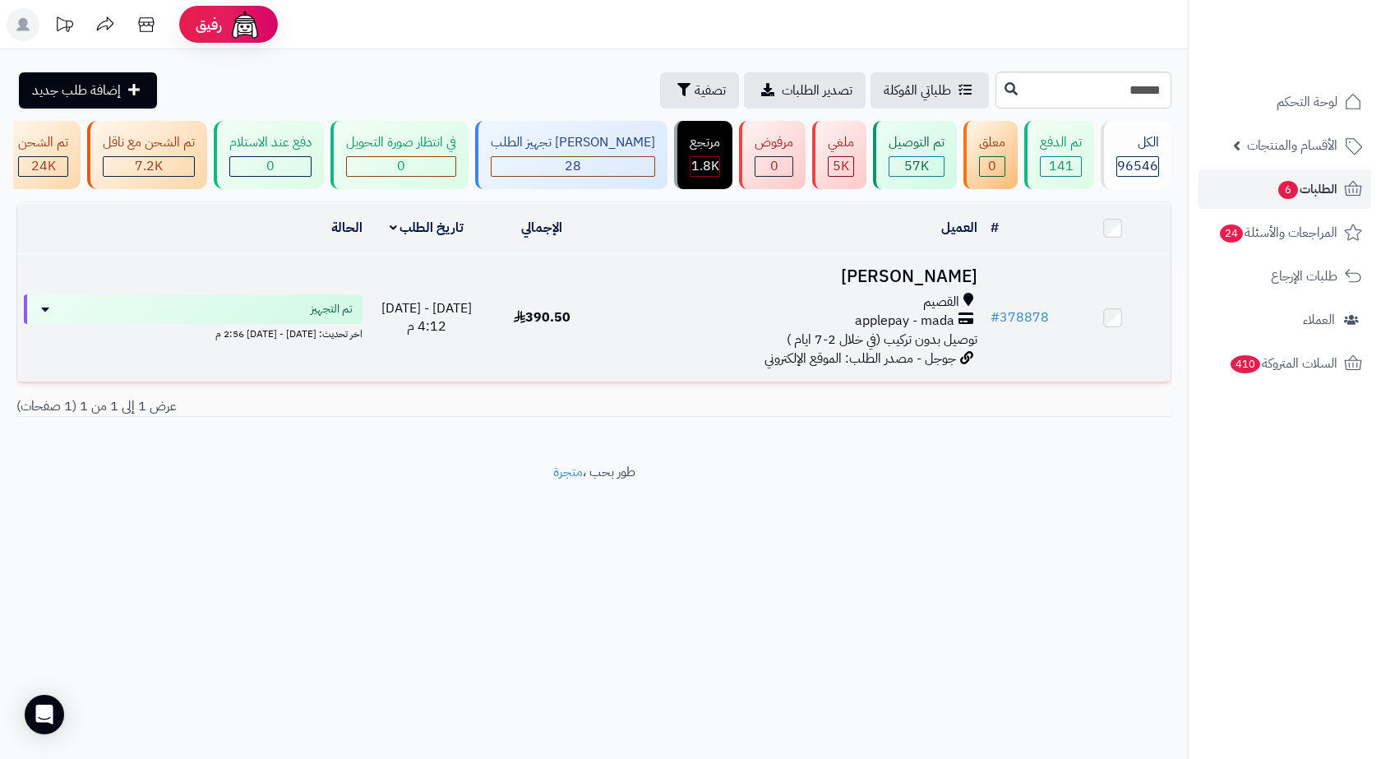
click at [564, 344] on td "390.50" at bounding box center [541, 317] width 115 height 127
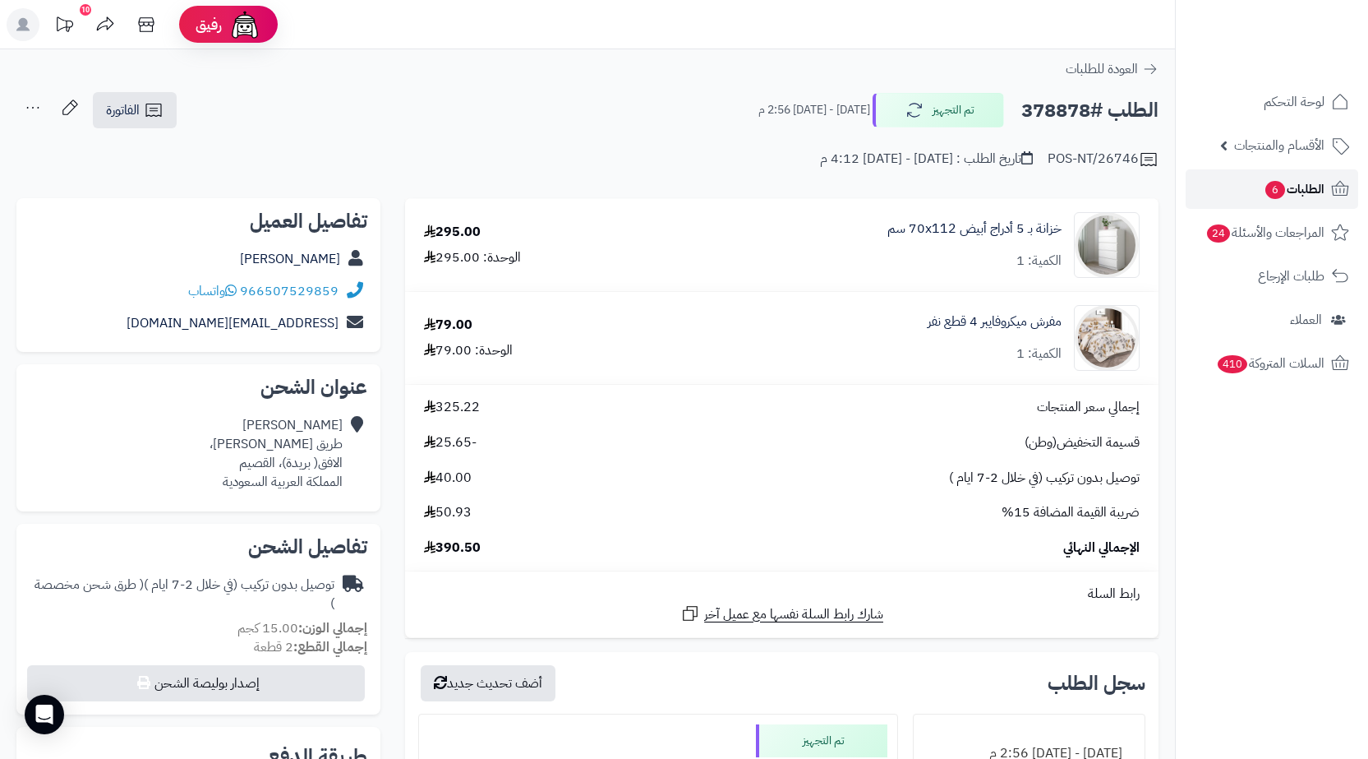
click at [1304, 182] on span "الطلبات 6" at bounding box center [1294, 189] width 61 height 23
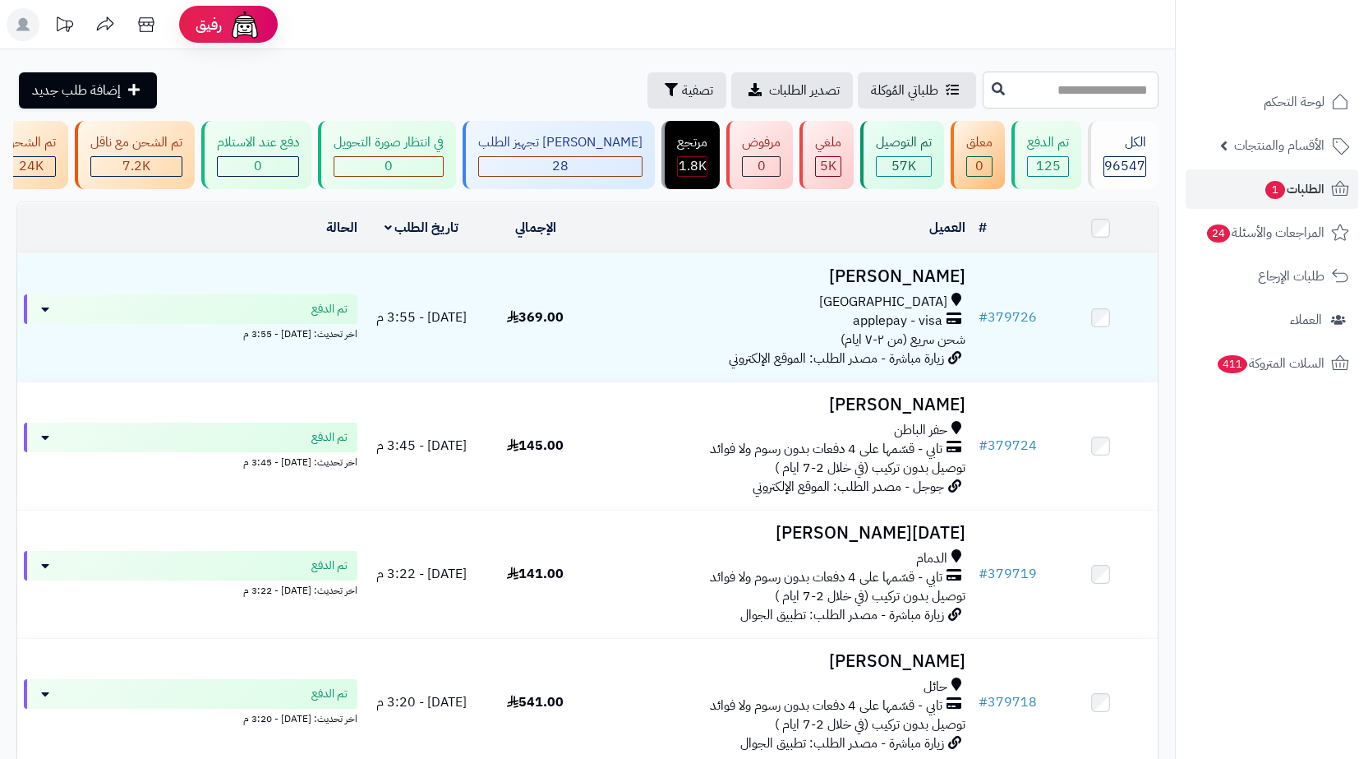
drag, startPoint x: 1033, startPoint y: 73, endPoint x: 1055, endPoint y: 98, distance: 33.2
click at [1034, 76] on input "text" at bounding box center [1071, 90] width 176 height 37
paste input "******"
type input "******"
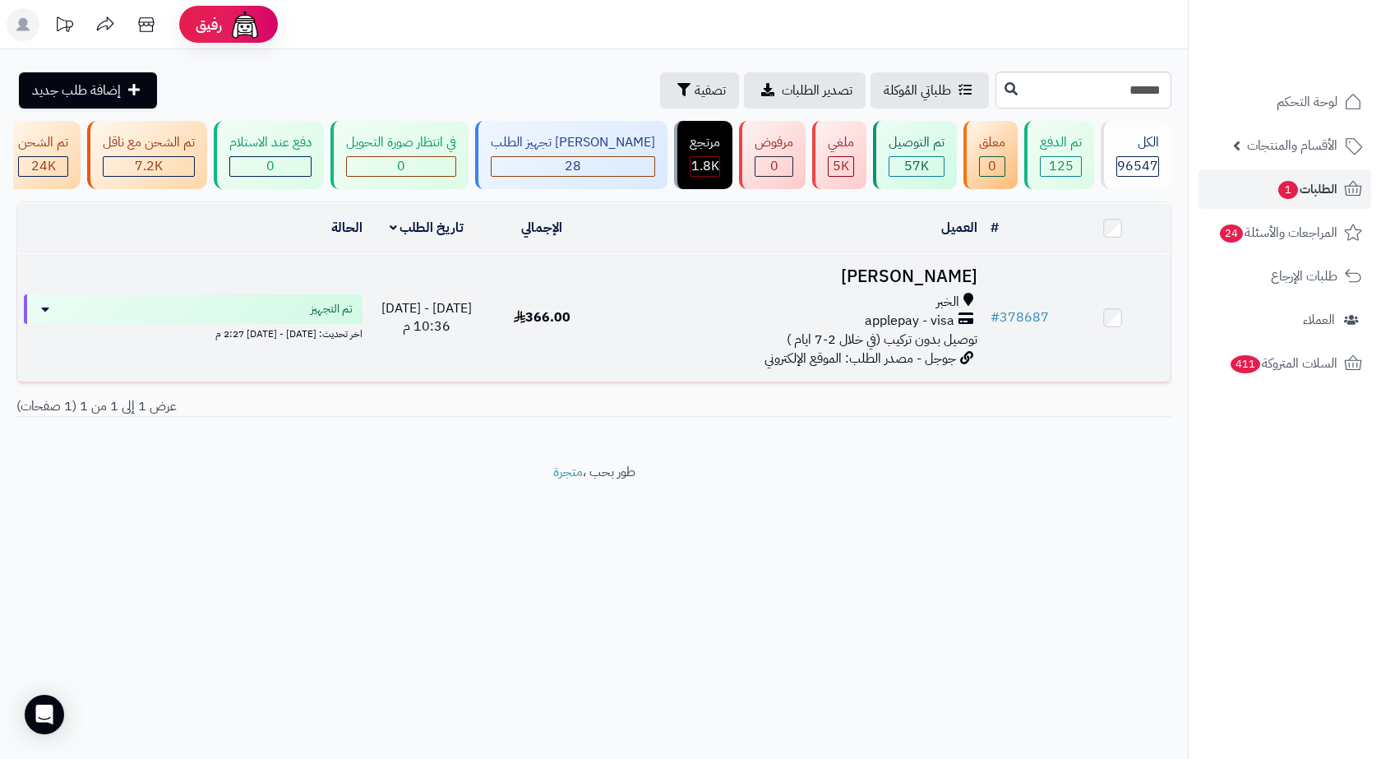
click at [762, 362] on td "[PERSON_NAME] الخبر applepay - visa توصيل بدون تركيب (في خلال 2-7 ايام ) جوجل -…" at bounding box center [792, 317] width 384 height 127
click at [738, 307] on div "الخبر" at bounding box center [792, 302] width 371 height 19
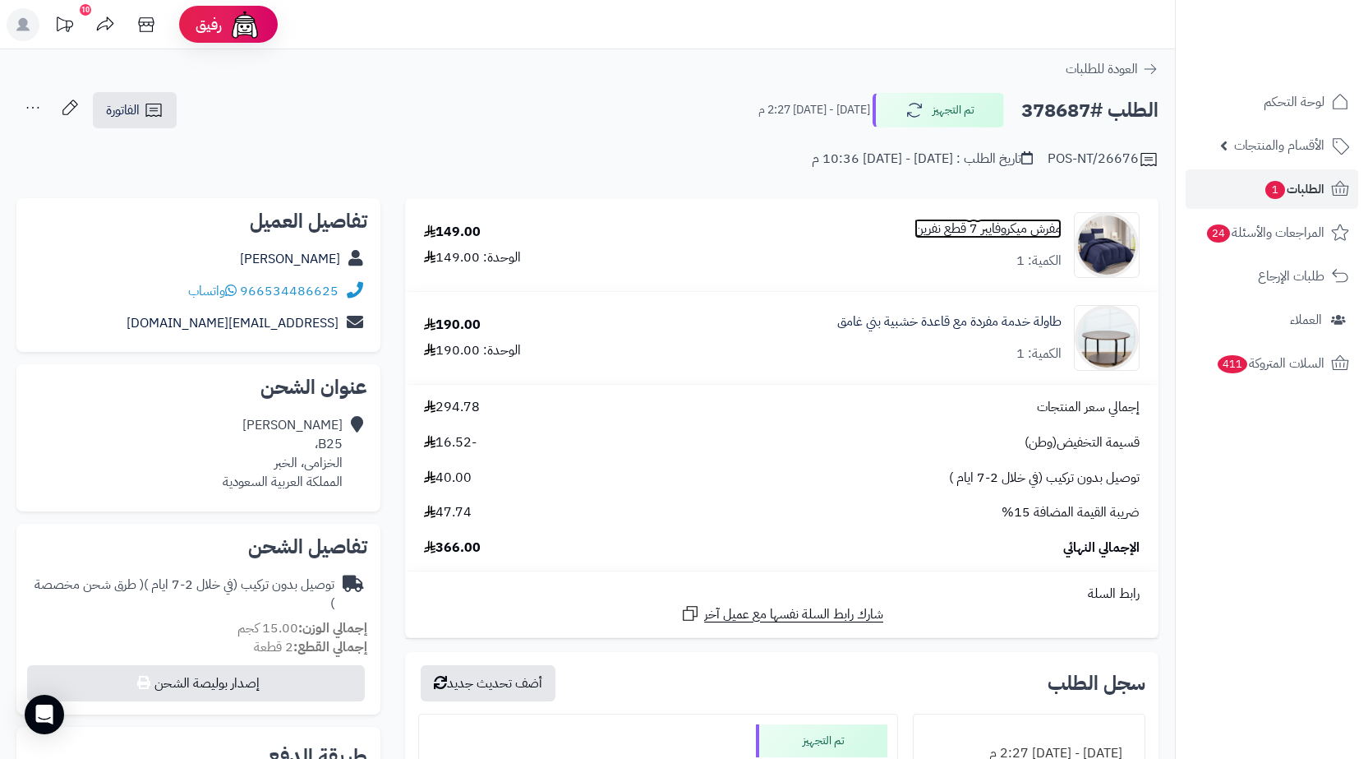
click at [1005, 219] on link "مفرش ميكروفايبر 7 قطع نفرين" at bounding box center [988, 228] width 147 height 19
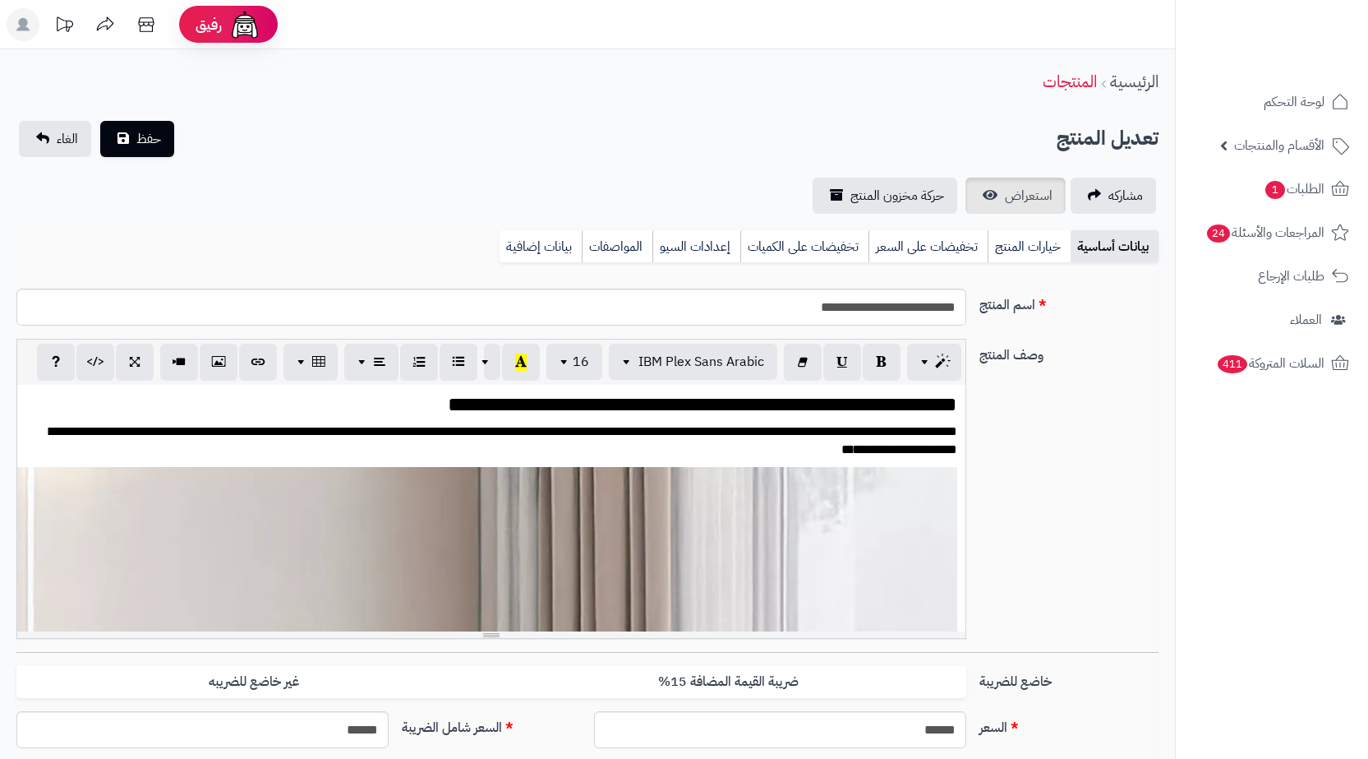
scroll to position [3089, 0]
click at [1010, 200] on span "استعراض" at bounding box center [1029, 196] width 48 height 20
